Goal: Task Accomplishment & Management: Complete application form

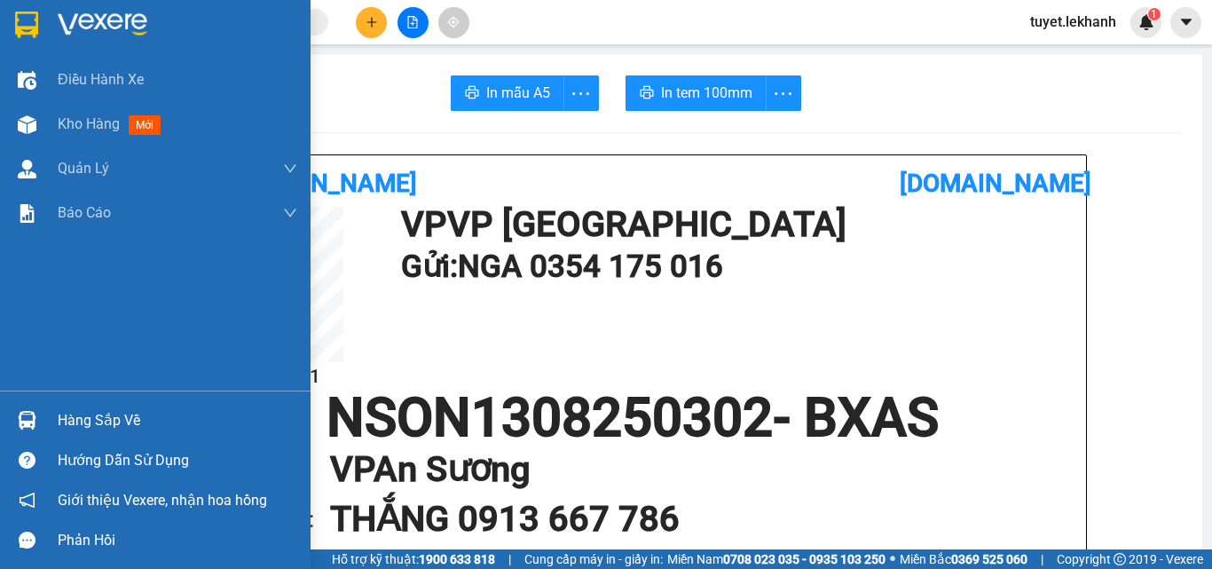
click at [182, 133] on div "Kho hàng mới" at bounding box center [178, 124] width 240 height 44
click at [120, 128] on span "Kho hàng" at bounding box center [89, 123] width 62 height 17
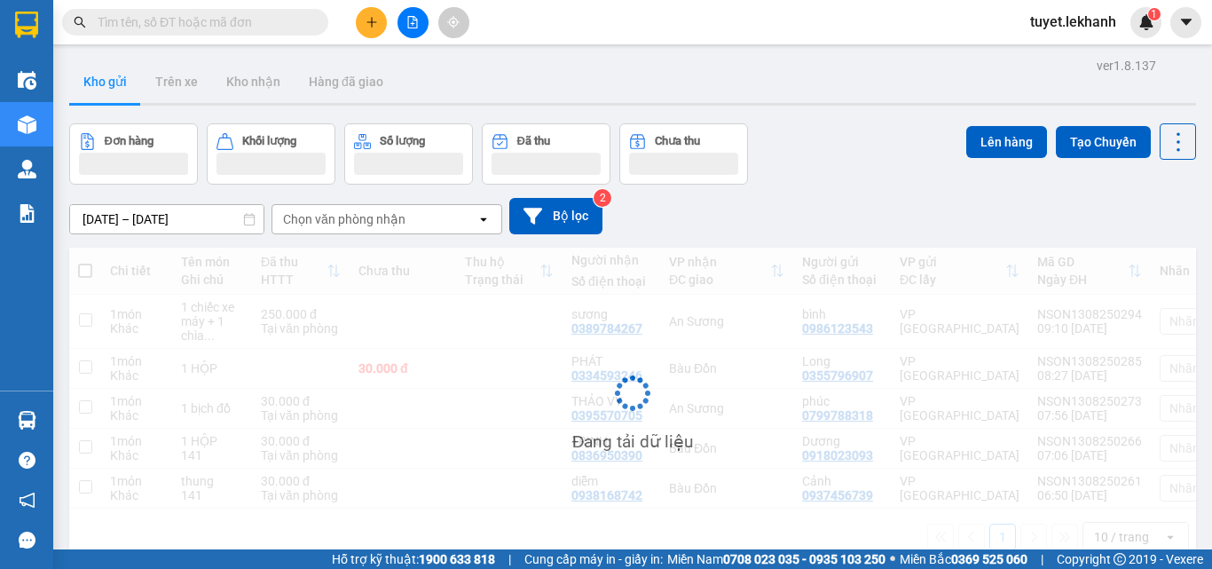
click at [195, 28] on input "text" at bounding box center [202, 22] width 209 height 20
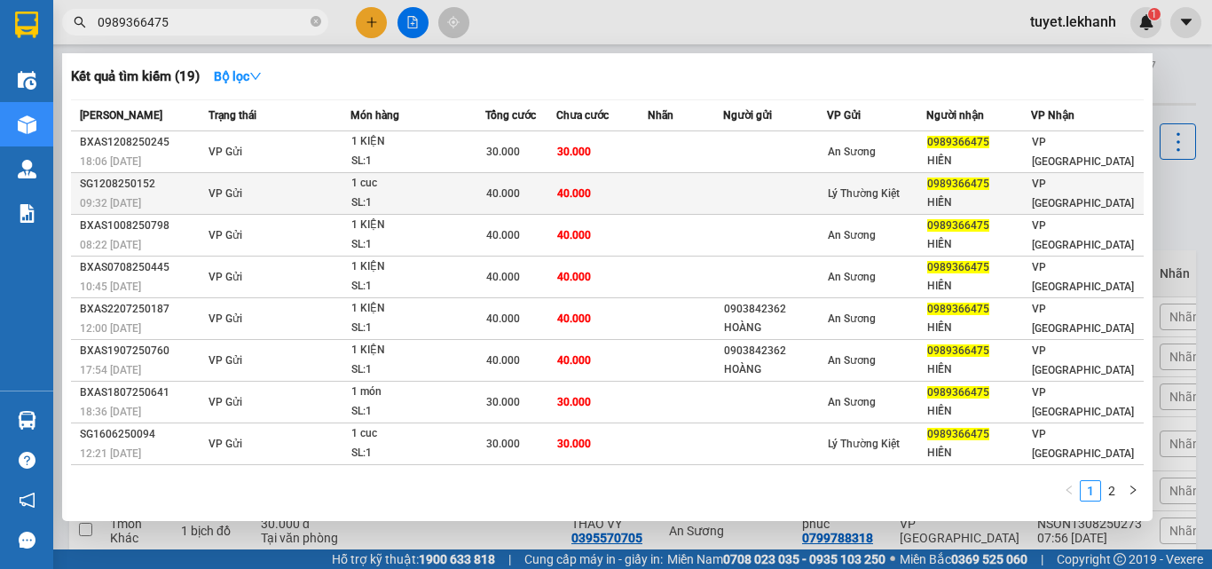
type input "0989366475"
click at [662, 195] on td at bounding box center [685, 194] width 75 height 42
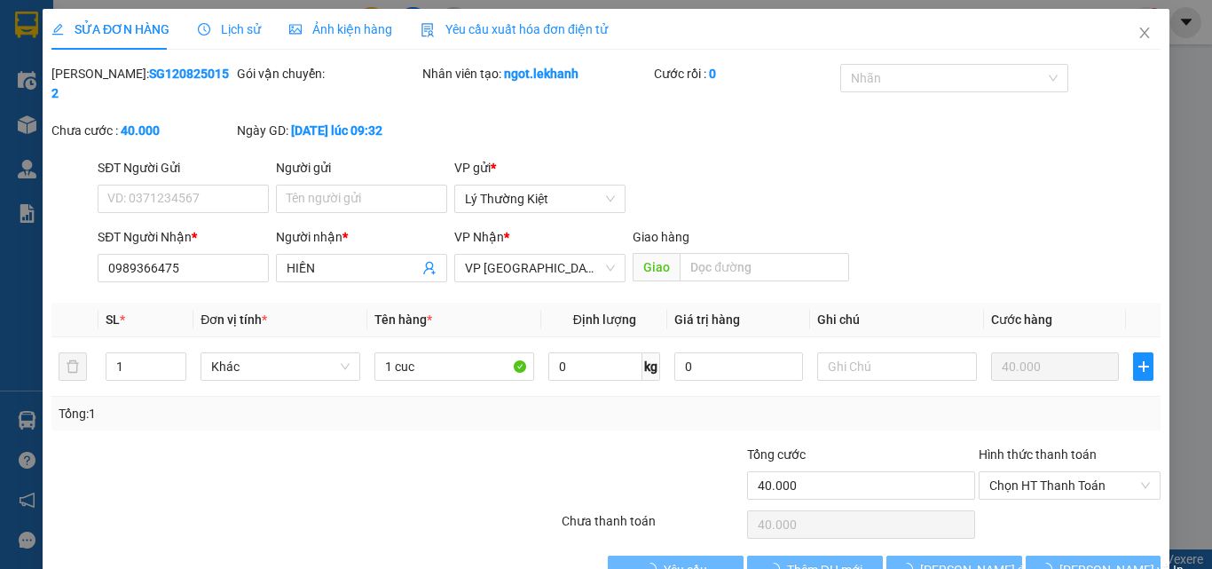
type input "0989366475"
type input "HIỀN"
type input "40.000"
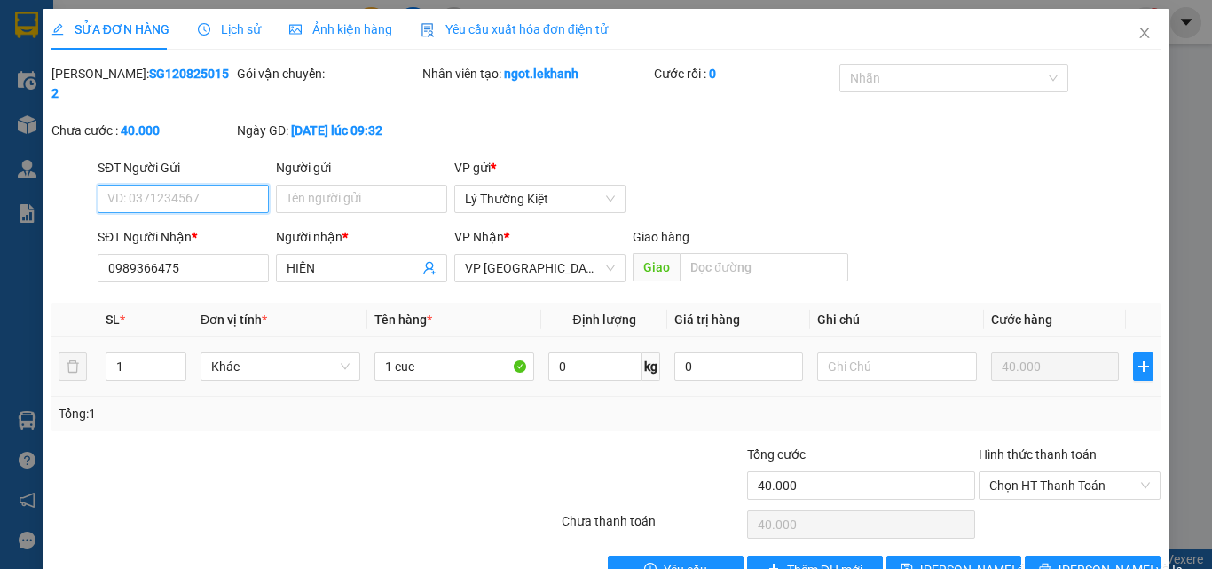
scroll to position [30, 0]
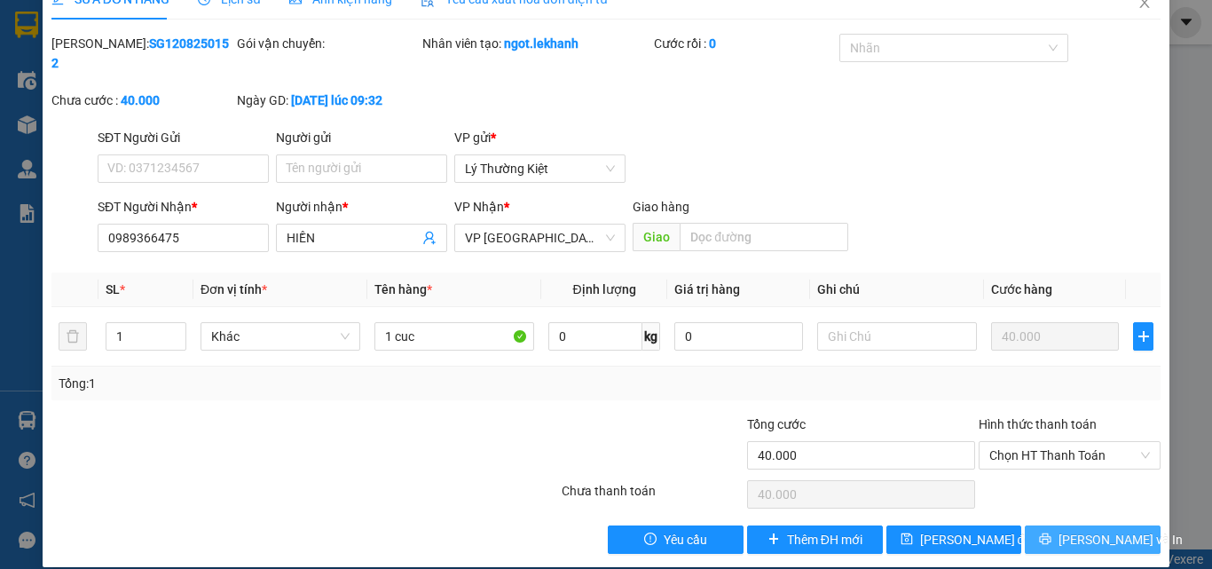
click at [1075, 530] on span "[PERSON_NAME] và In" at bounding box center [1121, 540] width 124 height 20
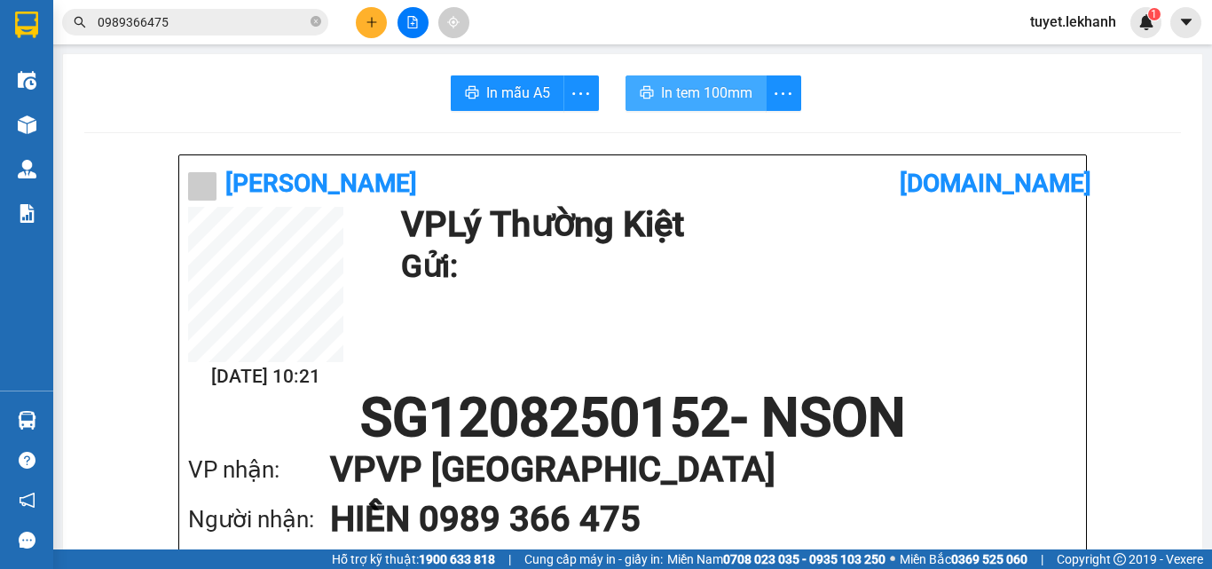
click at [671, 100] on span "In tem 100mm" at bounding box center [706, 93] width 91 height 22
click at [316, 22] on icon "close-circle" at bounding box center [316, 21] width 11 height 11
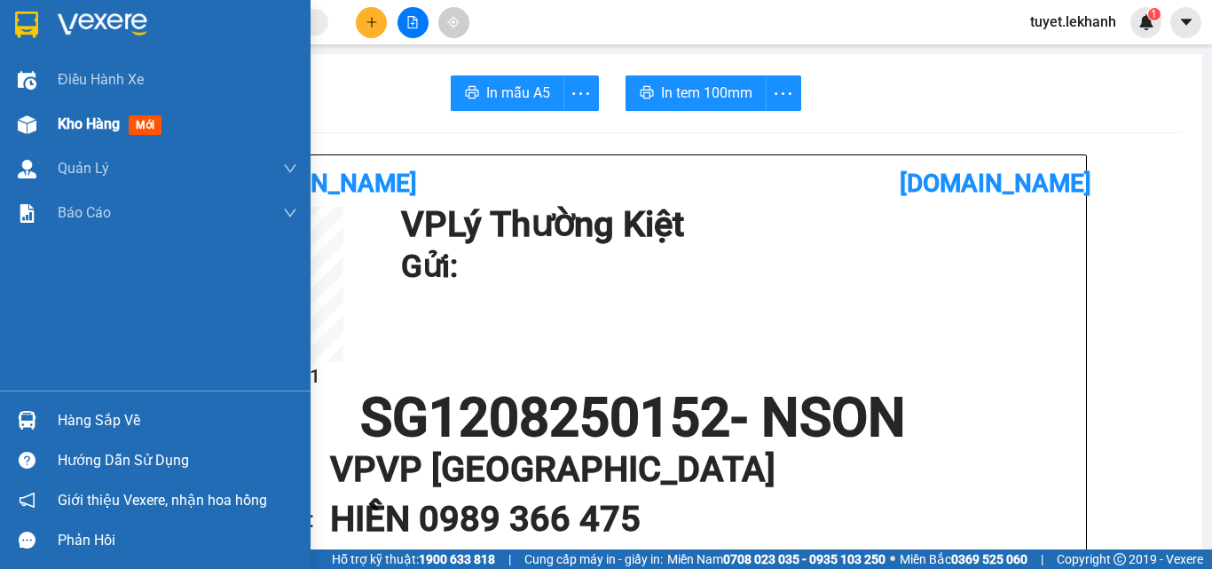
click at [123, 125] on div "Kho hàng mới" at bounding box center [113, 124] width 111 height 22
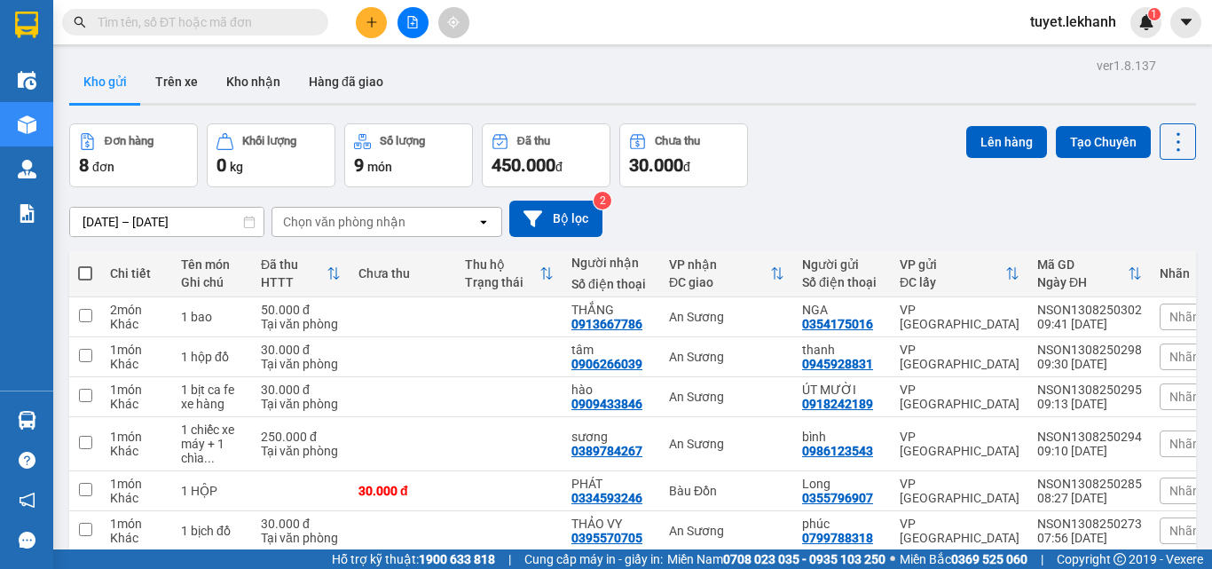
click at [191, 20] on input "text" at bounding box center [202, 22] width 209 height 20
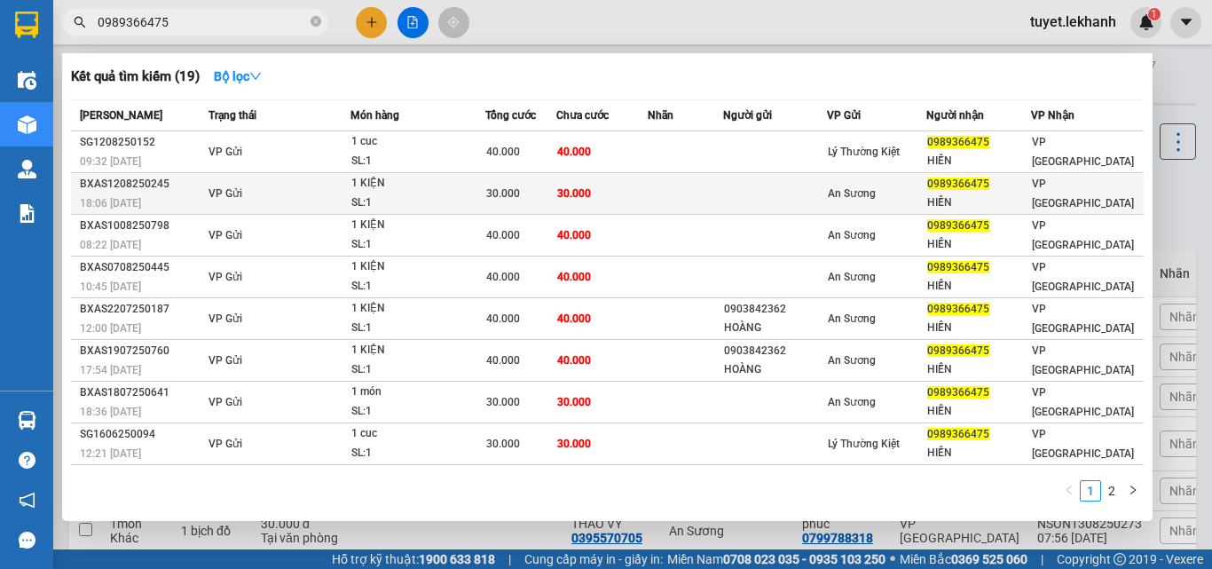
type input "0989366475"
click at [775, 189] on td at bounding box center [775, 194] width 105 height 42
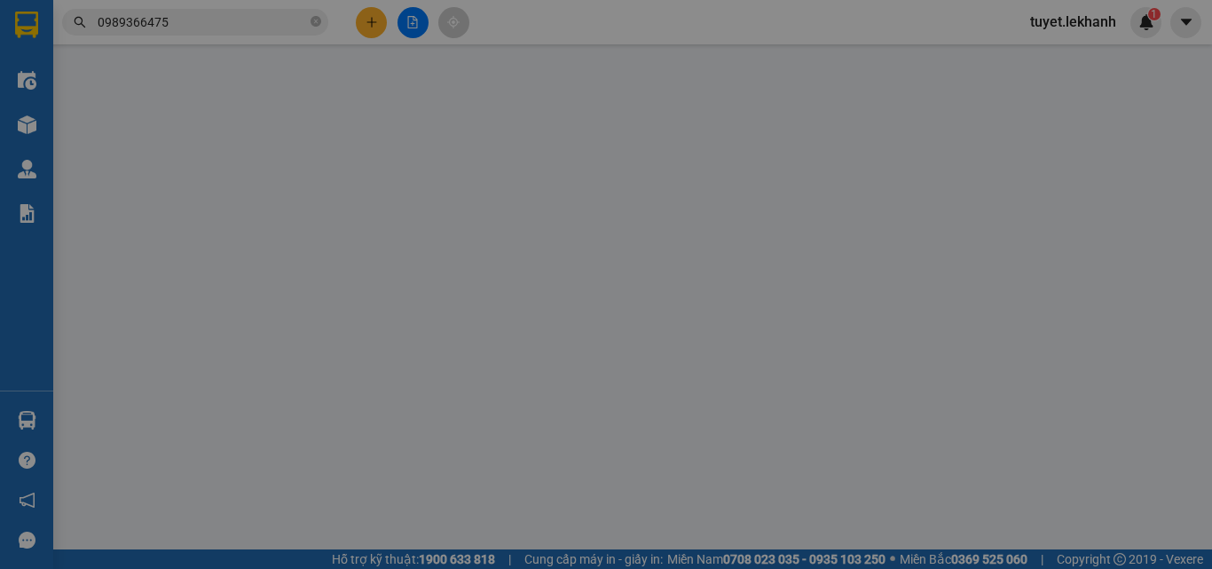
type input "0989366475"
type input "HIỀN"
type input "30.000"
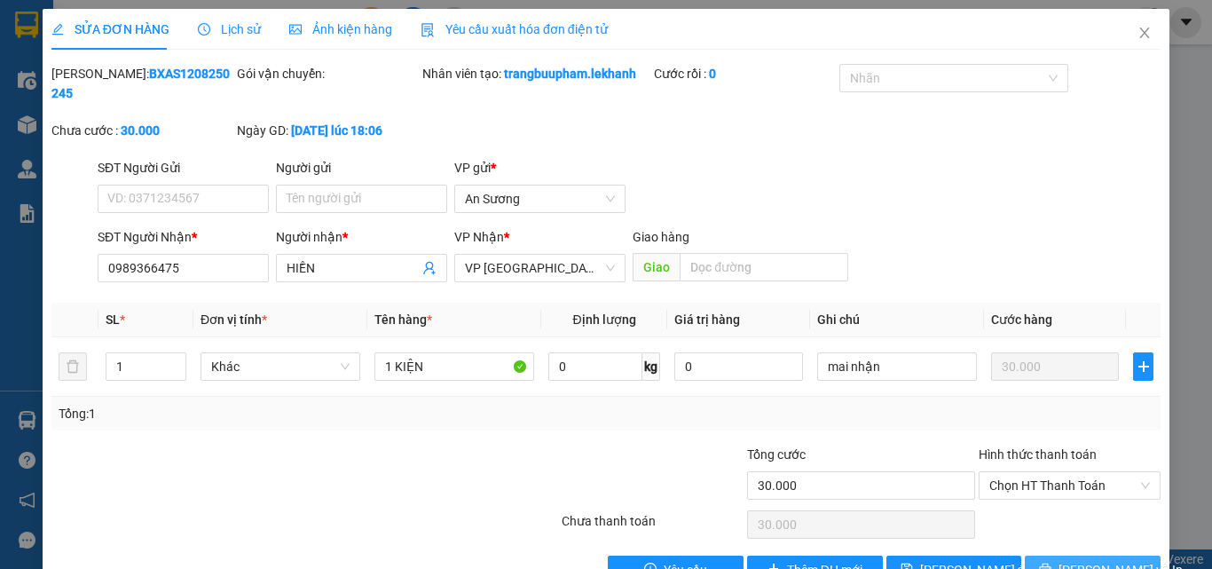
click at [1069, 560] on span "[PERSON_NAME] và In" at bounding box center [1121, 570] width 124 height 20
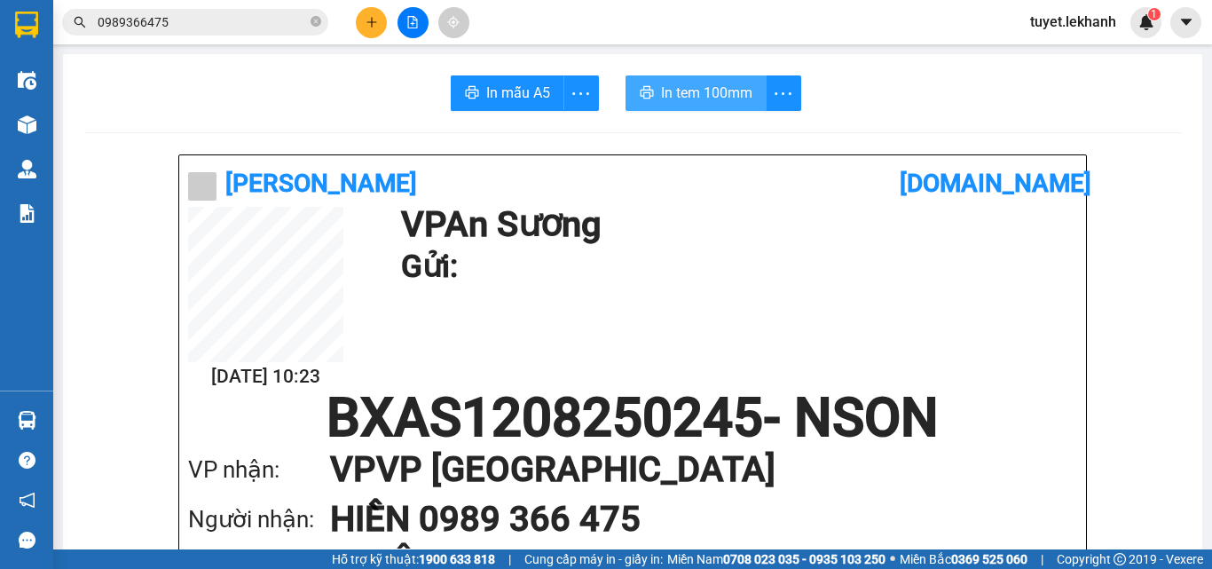
click at [697, 98] on span "In tem 100mm" at bounding box center [706, 93] width 91 height 22
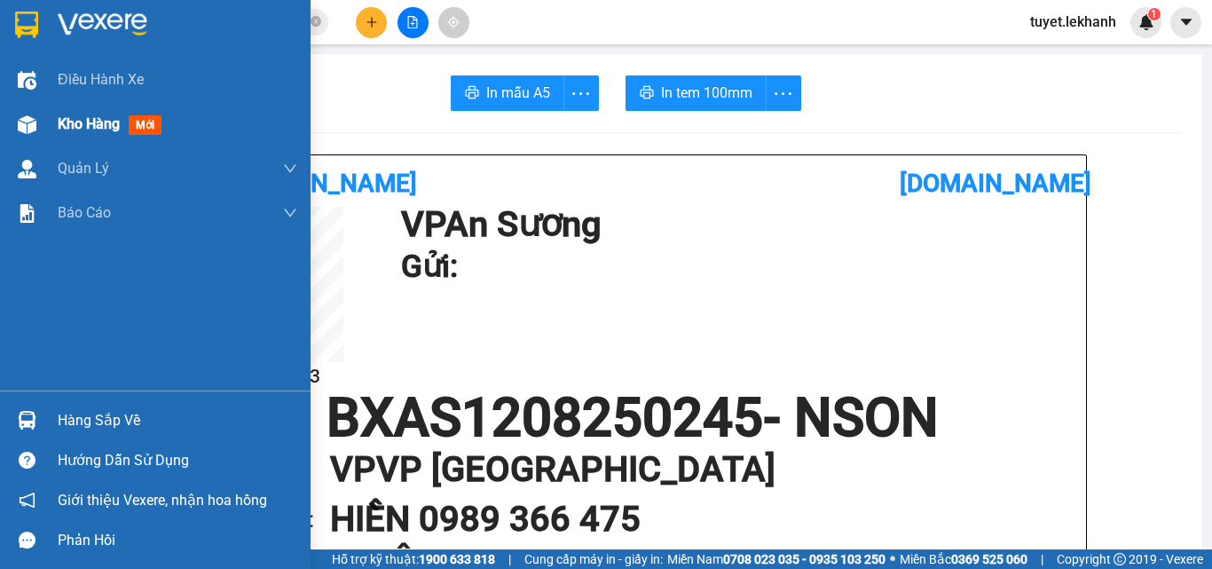
click at [36, 125] on div at bounding box center [27, 124] width 31 height 31
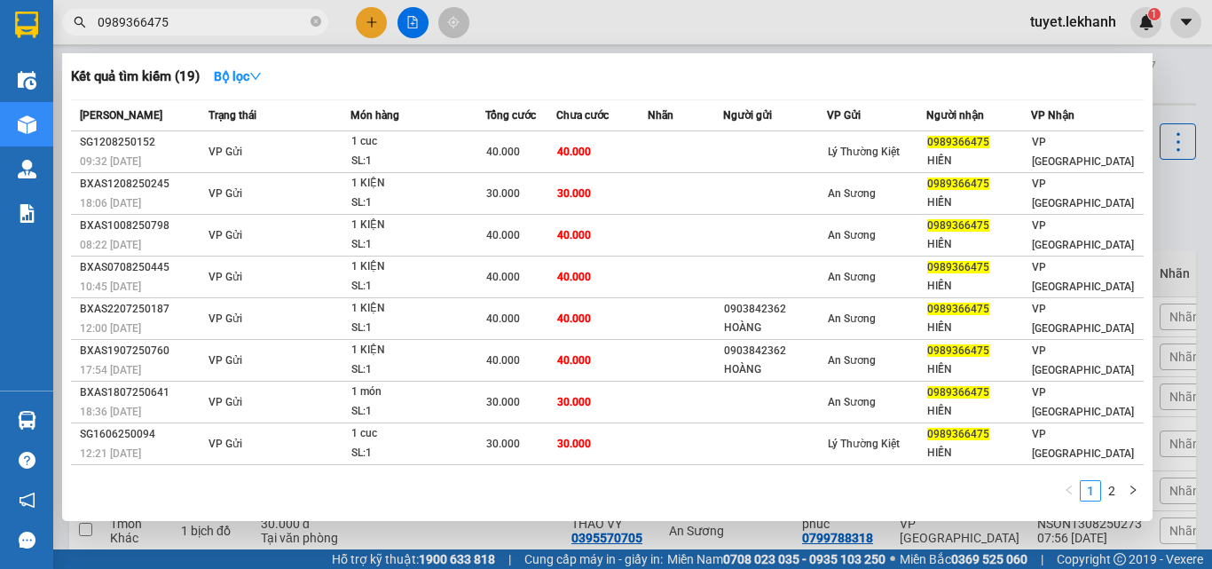
click at [210, 14] on input "0989366475" at bounding box center [202, 22] width 209 height 20
